Goal: Browse casually: Explore the website without a specific task or goal

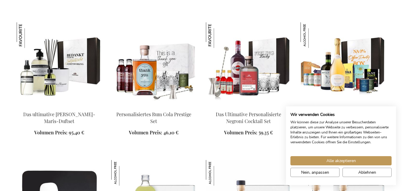
scroll to position [700, 0]
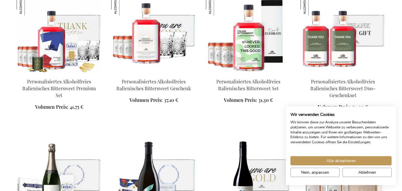
scroll to position [1128, 0]
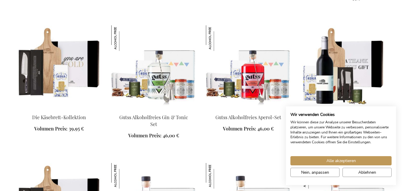
scroll to position [1305, 0]
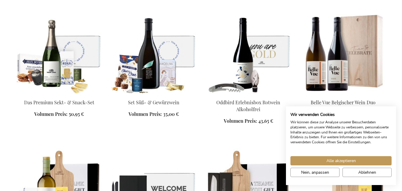
scroll to position [1275, 0]
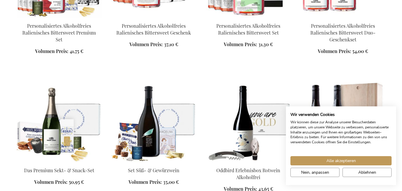
scroll to position [897, 0]
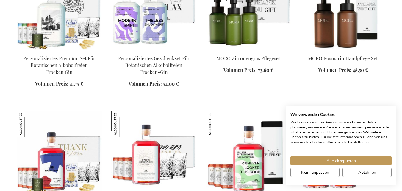
scroll to position [716, 0]
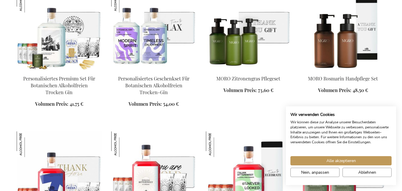
scroll to position [706, 0]
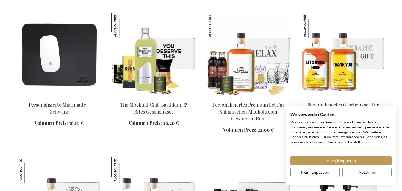
scroll to position [851, 0]
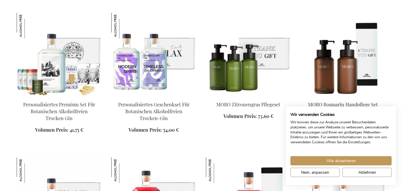
scroll to position [691, 0]
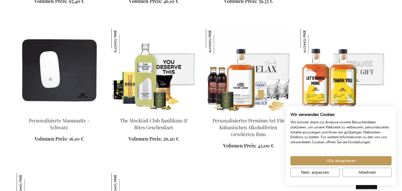
scroll to position [836, 0]
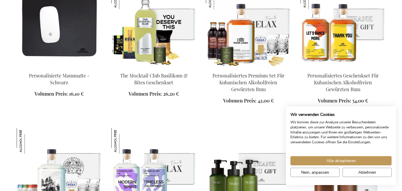
scroll to position [626, 0]
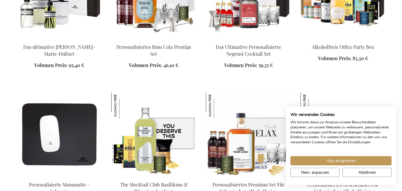
click at [340, 62] on div "In den Warenkorb" at bounding box center [343, 65] width 85 height 6
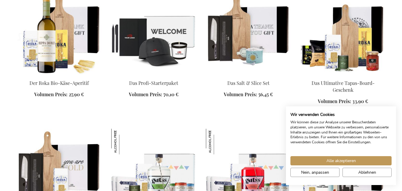
scroll to position [1468, 0]
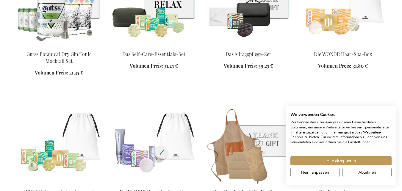
scroll to position [1884, 0]
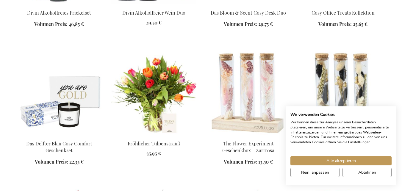
scroll to position [2081, 0]
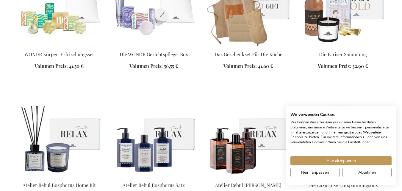
scroll to position [1686, 0]
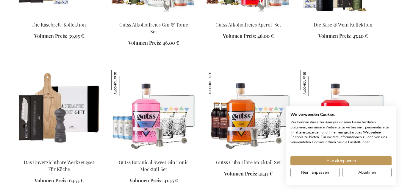
scroll to position [1306, 0]
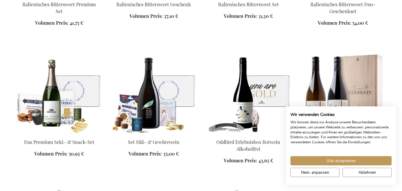
scroll to position [907, 0]
